Goal: Information Seeking & Learning: Learn about a topic

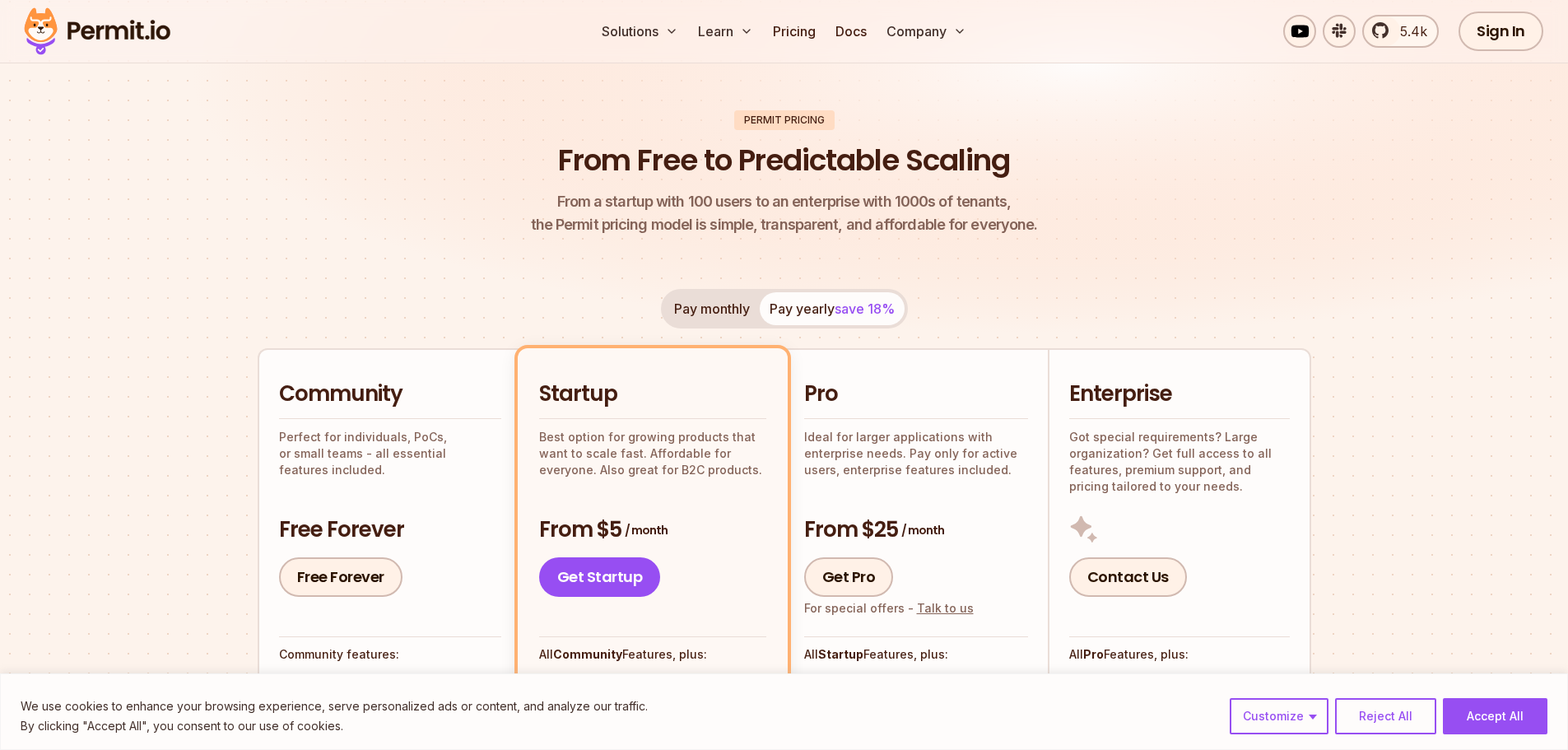
scroll to position [247, 0]
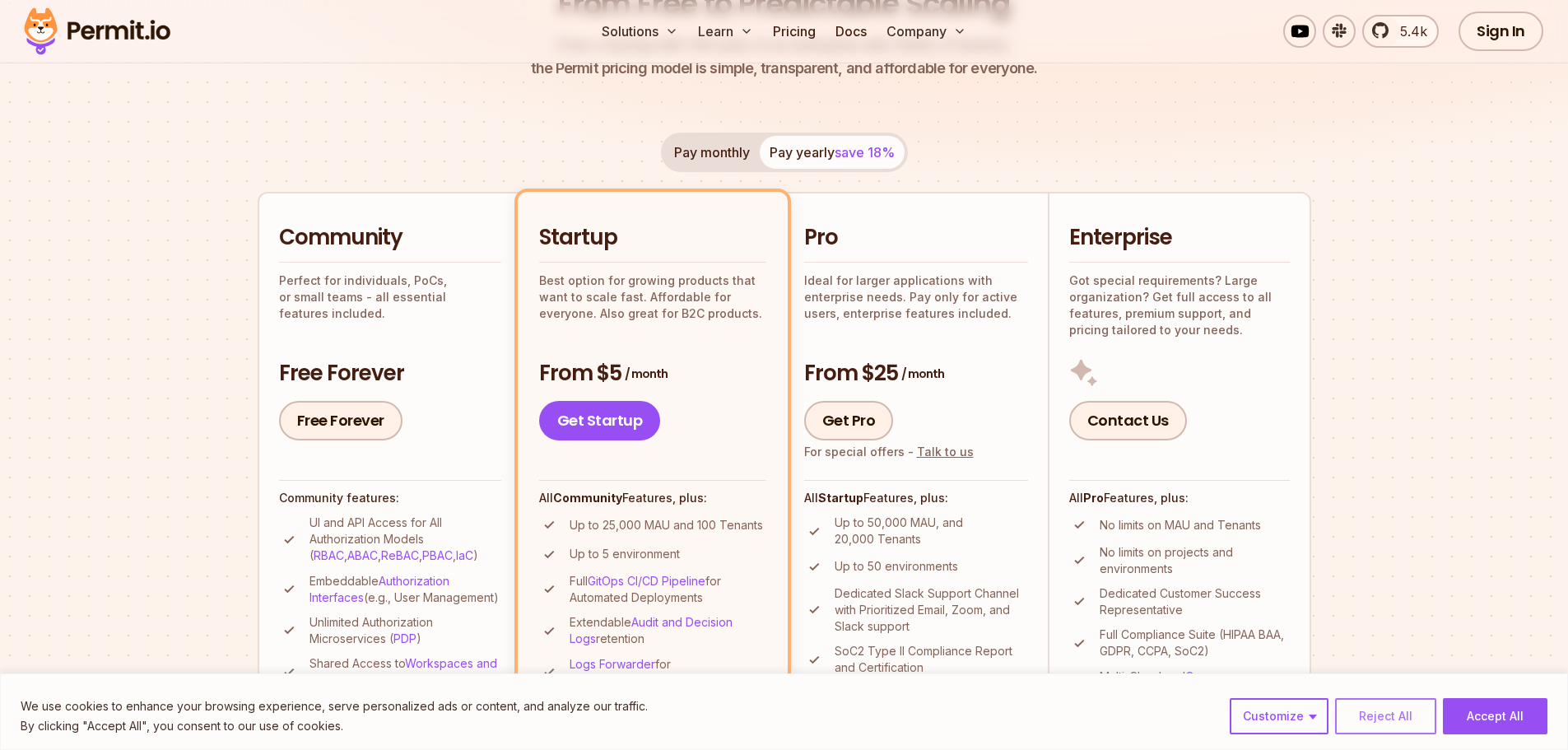
click at [1368, 717] on button "Reject All" at bounding box center [1385, 716] width 101 height 36
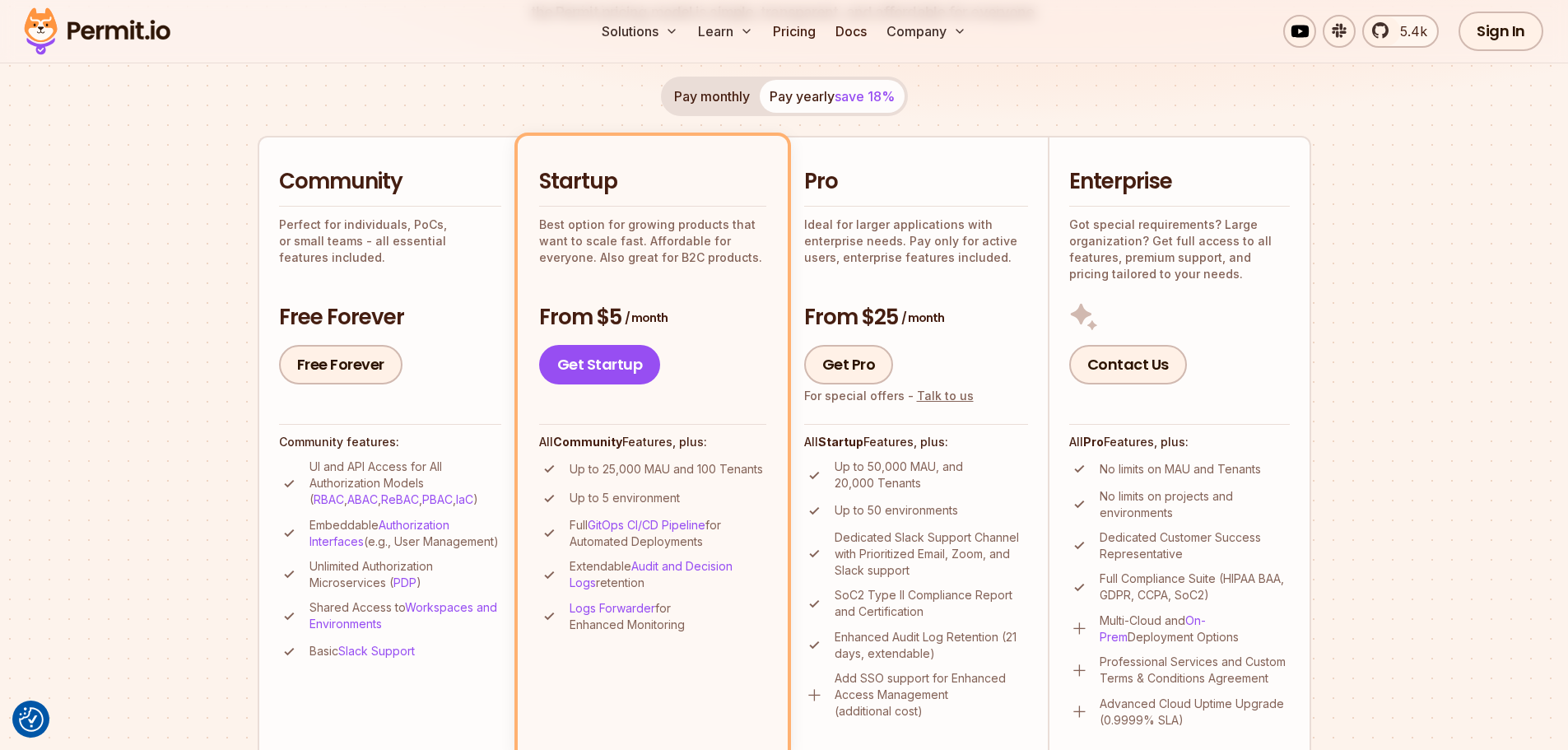
scroll to position [329, 0]
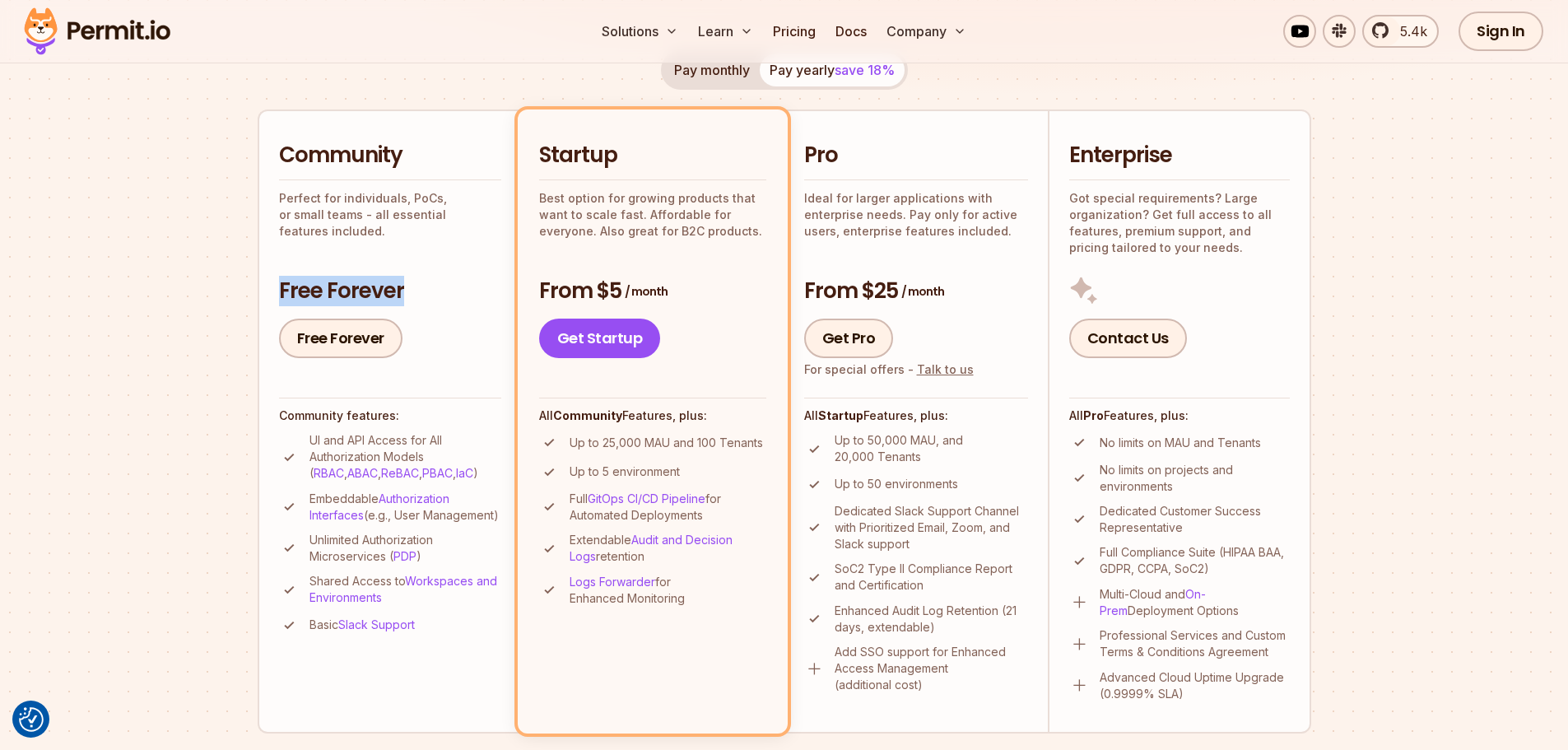
drag, startPoint x: 405, startPoint y: 285, endPoint x: 274, endPoint y: 299, distance: 131.7
click at [274, 299] on li "Community Perfect for individuals, PoCs, or small teams - all essential feature…" at bounding box center [389, 421] width 263 height 623
click at [326, 285] on h3 "Free Forever" at bounding box center [390, 292] width 222 height 30
click at [348, 561] on p "Unlimited Authorization Microservices ( PDP )" at bounding box center [405, 549] width 191 height 33
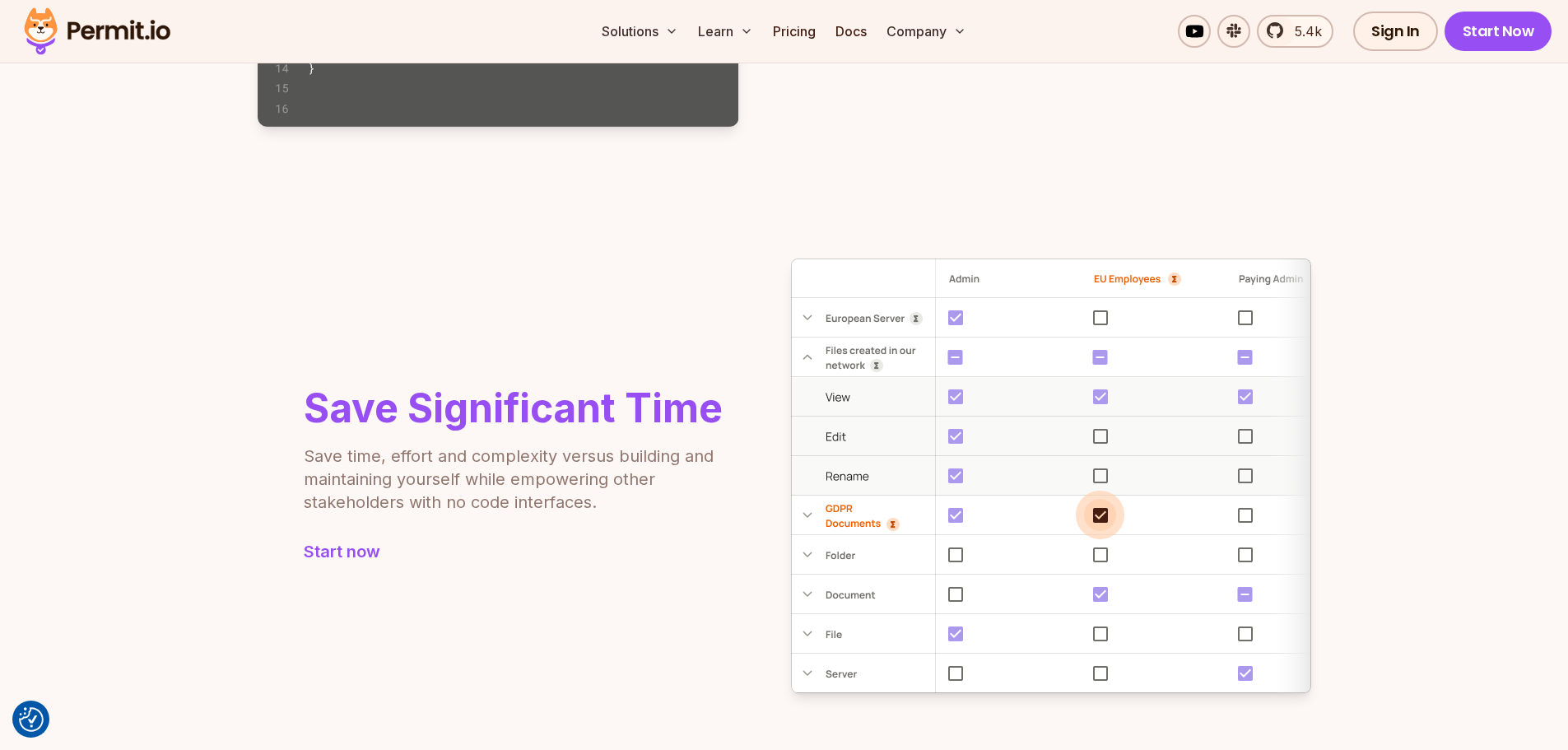
scroll to position [1400, 0]
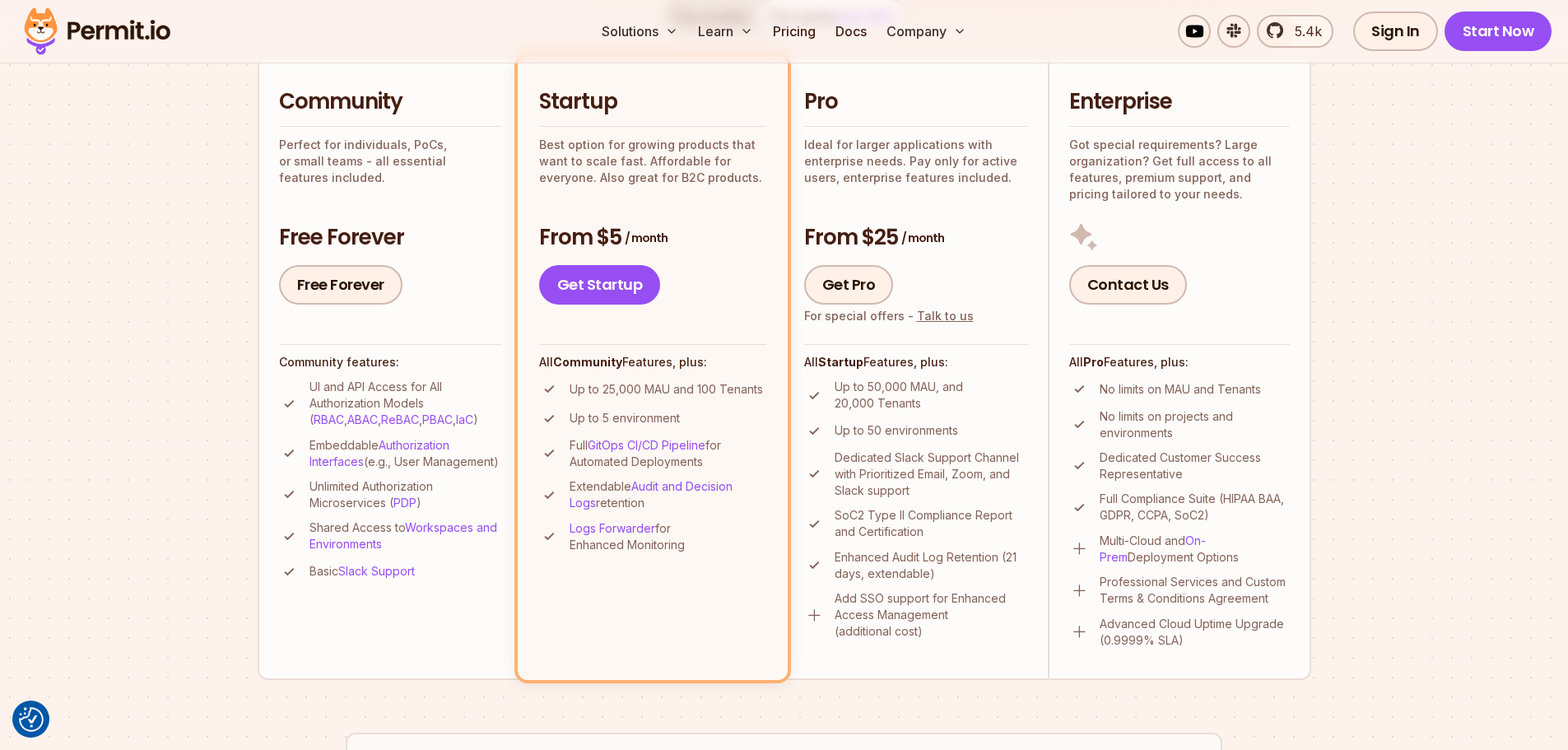
scroll to position [412, 0]
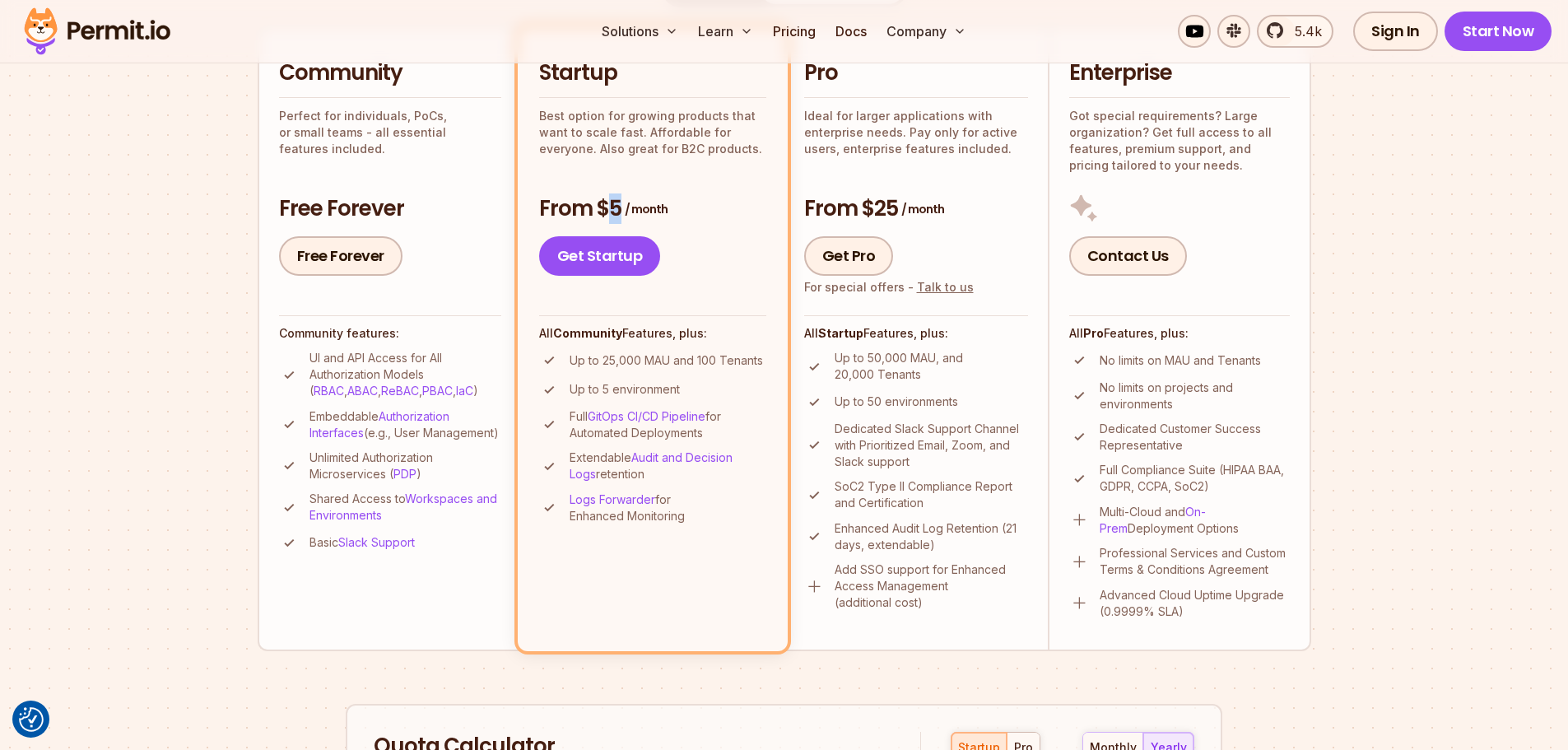
drag, startPoint x: 614, startPoint y: 201, endPoint x: 641, endPoint y: 200, distance: 27.0
click at [641, 200] on h3 "From $5 / month" at bounding box center [652, 209] width 227 height 30
click at [670, 209] on h3 "From $5 / month" at bounding box center [652, 209] width 227 height 30
click at [644, 355] on p "Up to 25,000 MAU and 100 Tenants" at bounding box center [666, 361] width 193 height 16
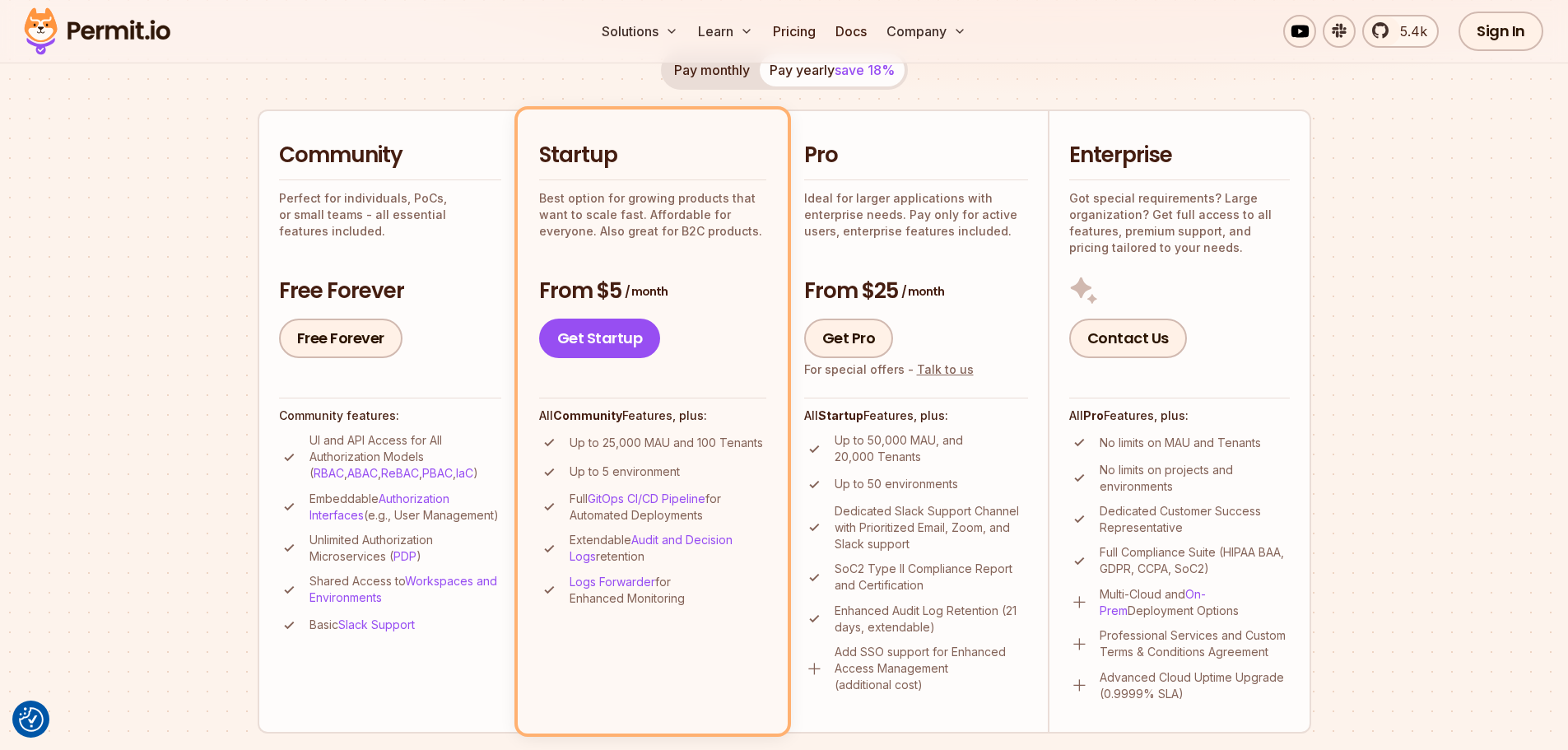
click at [661, 447] on p "Up to 25,000 MAU and 100 Tenants" at bounding box center [666, 443] width 193 height 16
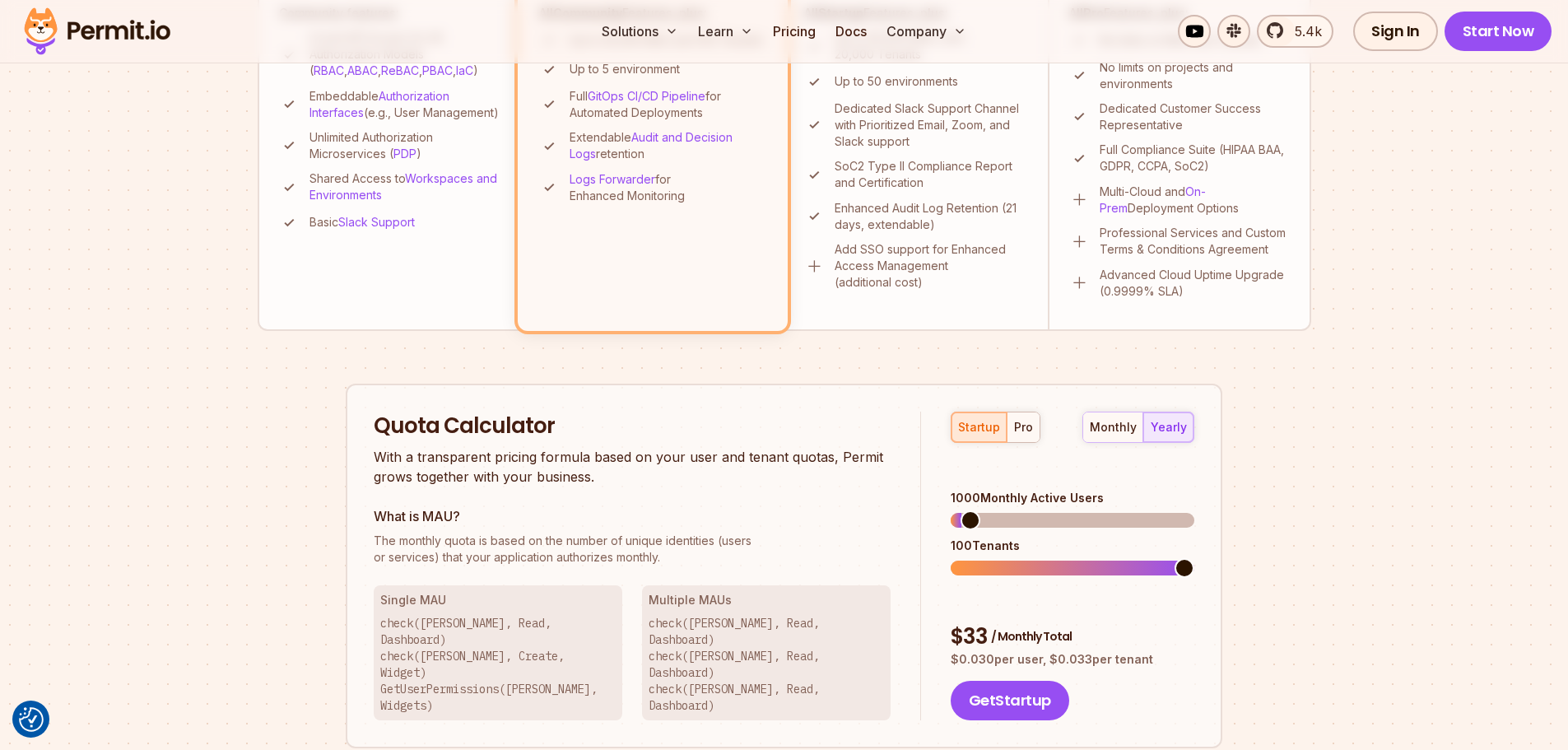
scroll to position [823, 0]
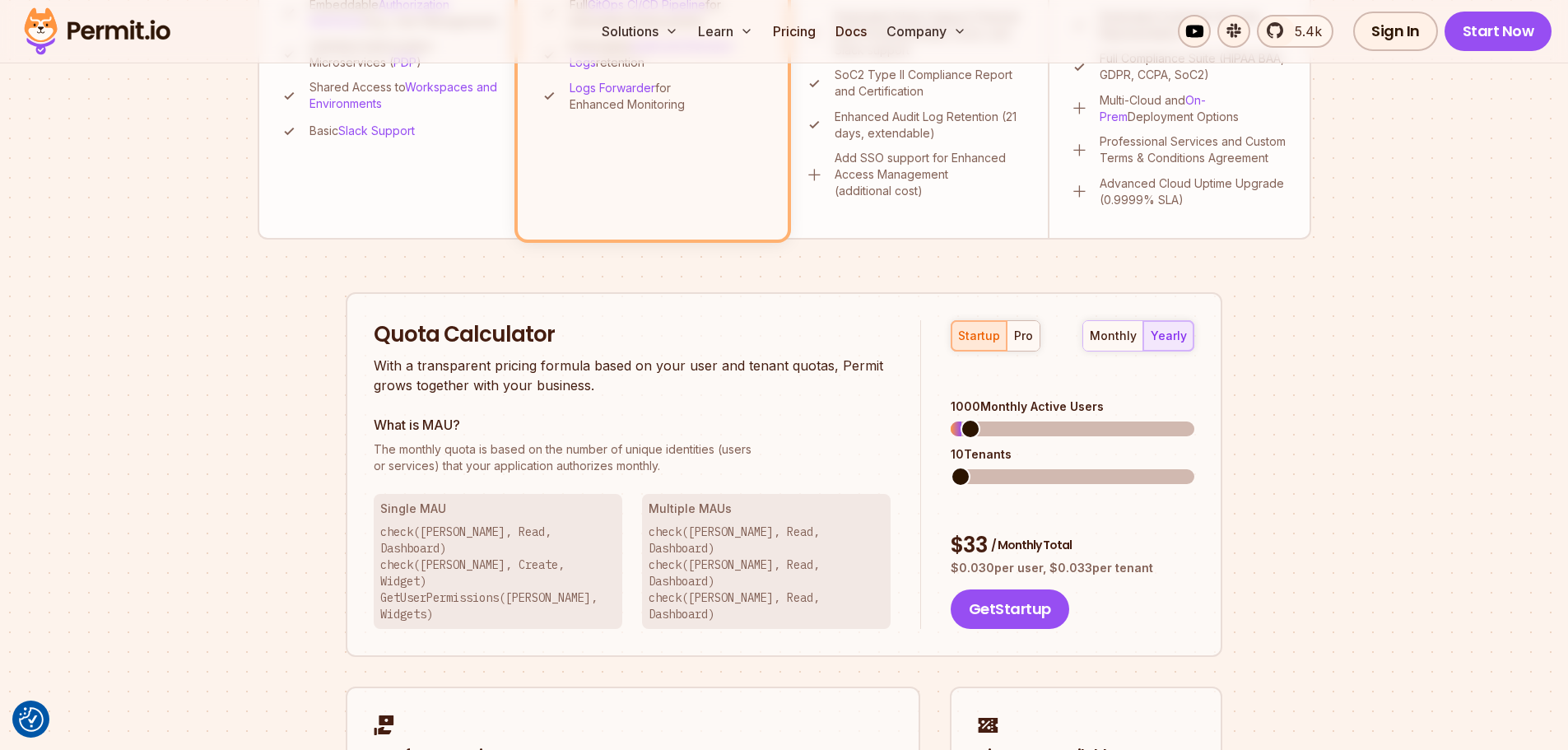
click at [950, 469] on span at bounding box center [950, 477] width 0 height 15
click at [958, 419] on span at bounding box center [968, 429] width 20 height 20
click at [1287, 242] on div "Permit Pricing From Free to Predictable Scaling From a startup with 100 users t…" at bounding box center [784, 156] width 1053 height 1557
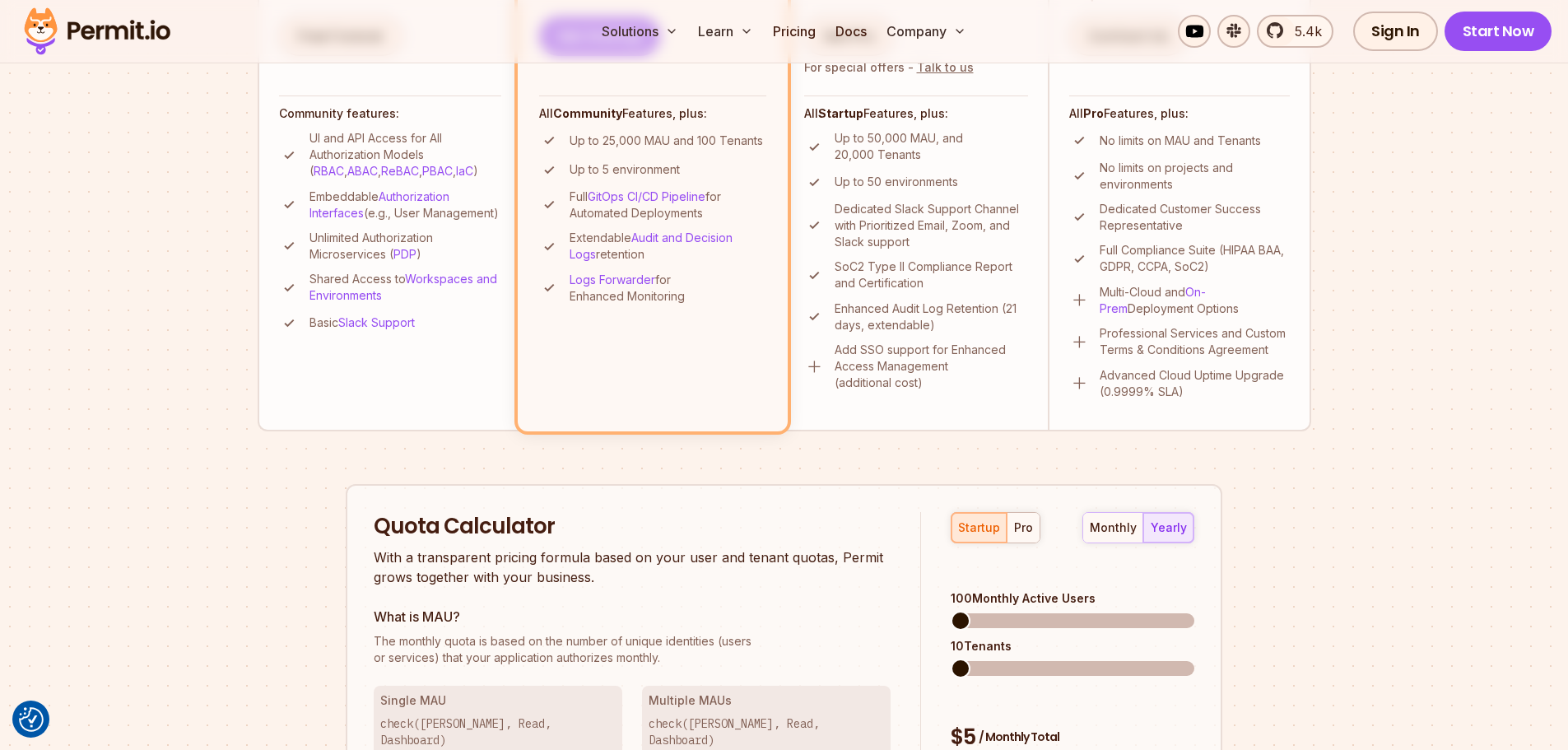
scroll to position [741, 0]
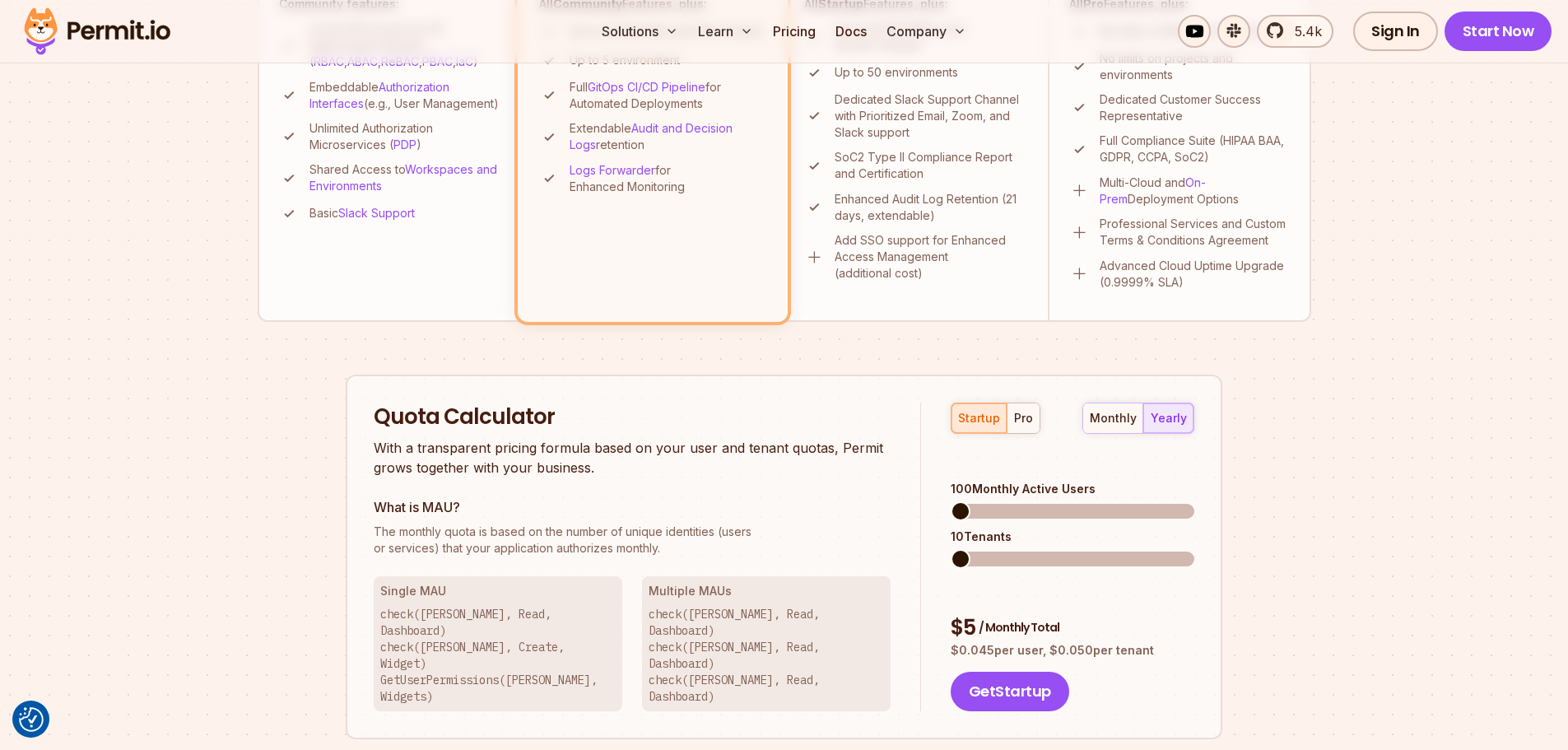
click at [251, 355] on section "Permit Pricing From Free to Predictable Scaling From a startup with 100 users t…" at bounding box center [784, 192] width 1568 height 1782
